Goal: Information Seeking & Learning: Learn about a topic

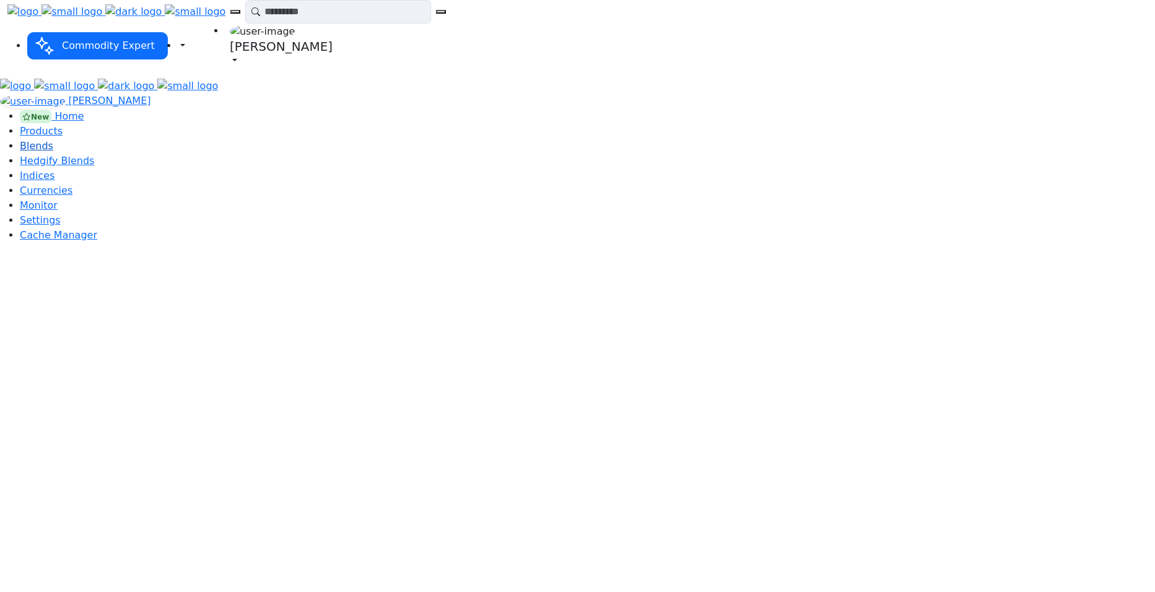
click at [53, 140] on span "Blends" at bounding box center [36, 146] width 33 height 12
click at [66, 164] on span "Hedgify Blends" at bounding box center [57, 161] width 74 height 12
click at [55, 182] on link "Indices" at bounding box center [37, 176] width 35 height 12
click at [53, 140] on span "Blends" at bounding box center [36, 146] width 33 height 12
click at [55, 182] on span "Indices" at bounding box center [37, 176] width 35 height 12
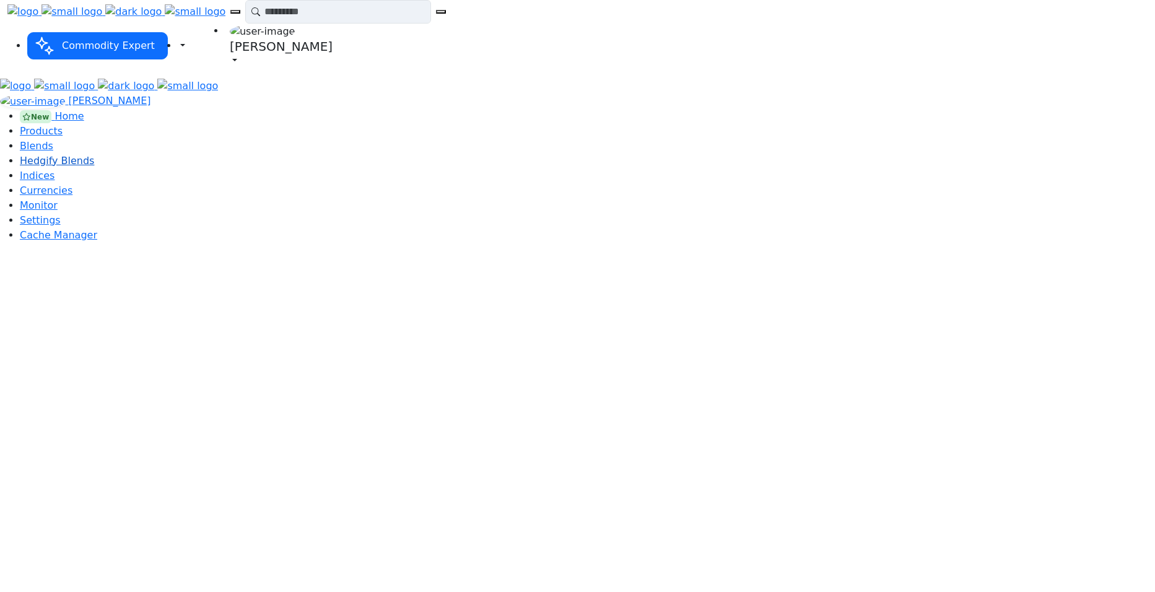
click at [75, 165] on span "Hedgify Blends" at bounding box center [57, 161] width 74 height 12
click at [55, 182] on span "Indices" at bounding box center [37, 176] width 35 height 12
click at [51, 182] on span "Indices" at bounding box center [37, 176] width 35 height 12
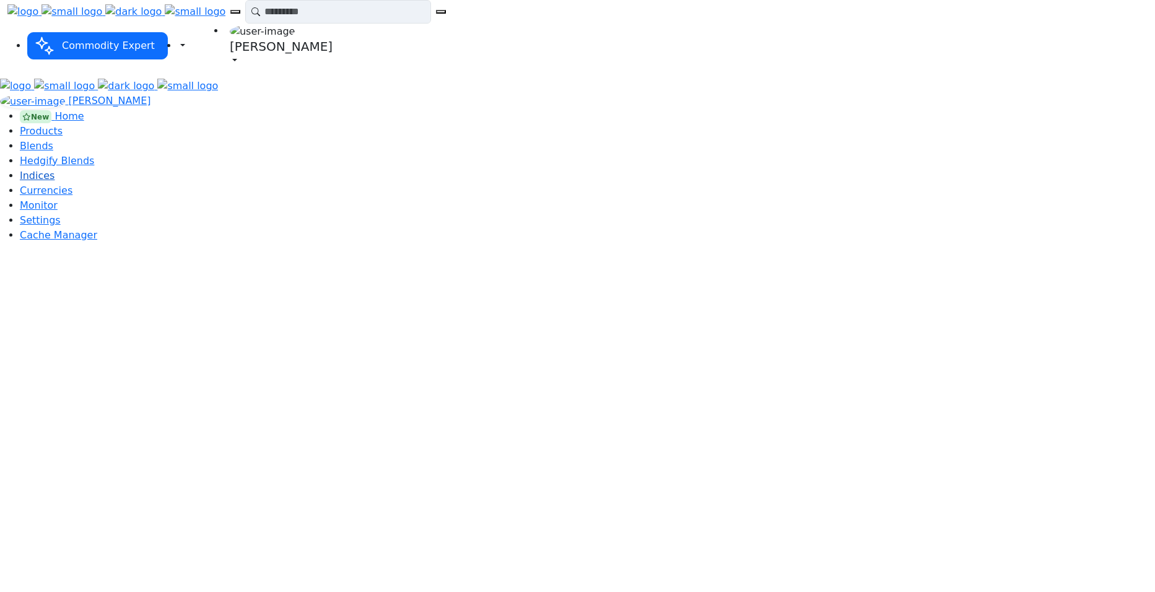
click at [55, 182] on span "Indices" at bounding box center [37, 176] width 35 height 12
click at [53, 140] on link "Blends" at bounding box center [36, 146] width 33 height 12
